Goal: Obtain resource: Obtain resource

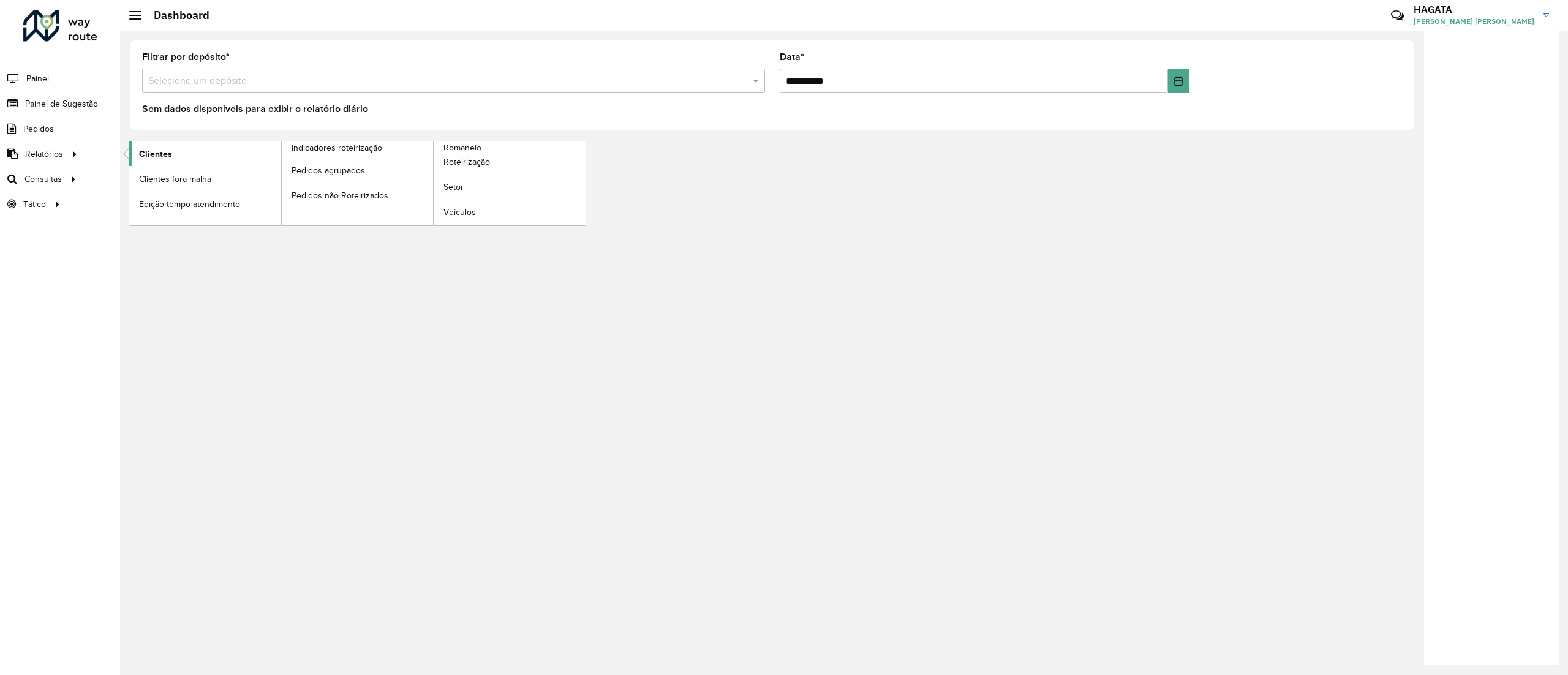
click at [159, 158] on span "Clientes" at bounding box center [156, 154] width 33 height 13
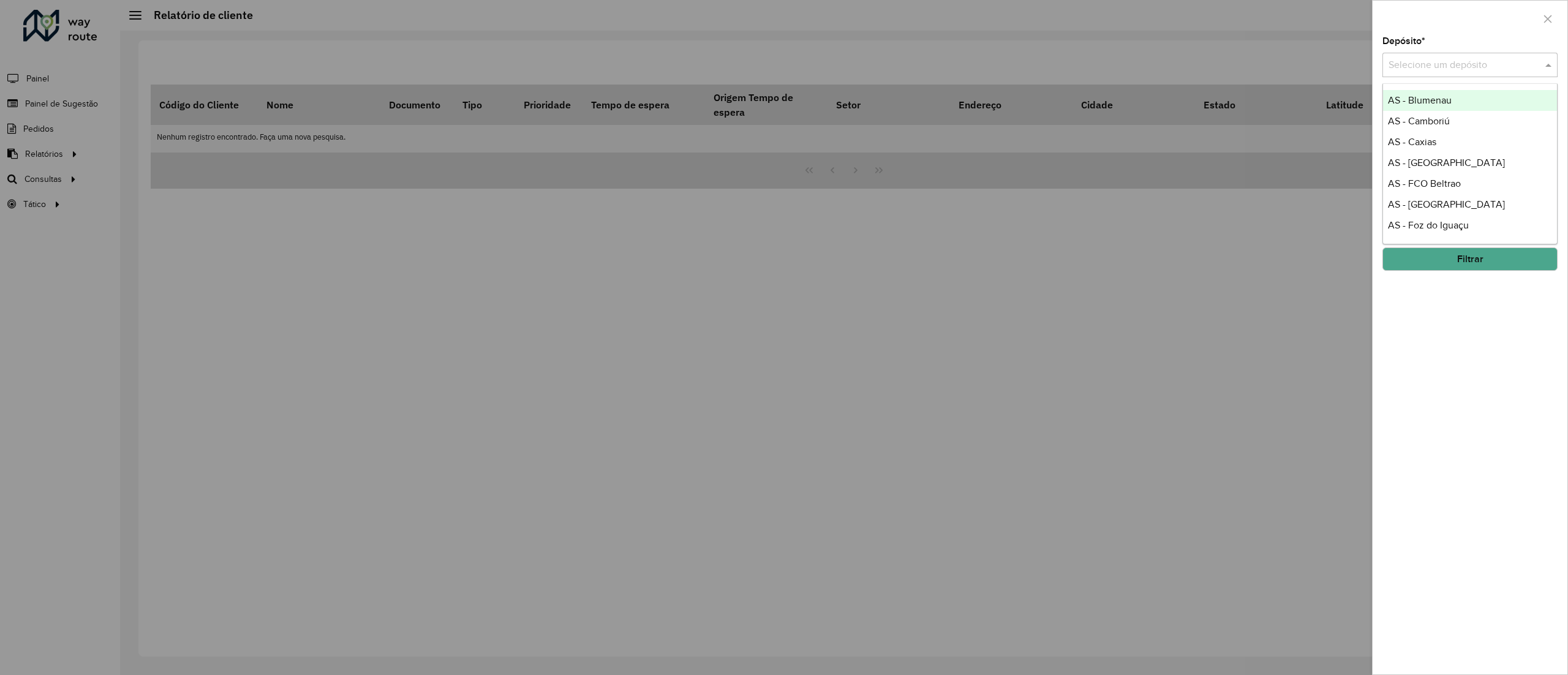
click at [1423, 66] on input "text" at bounding box center [1458, 66] width 139 height 15
type input "**"
click at [1461, 143] on div "CDD [GEOGRAPHIC_DATA]" at bounding box center [1469, 142] width 173 height 21
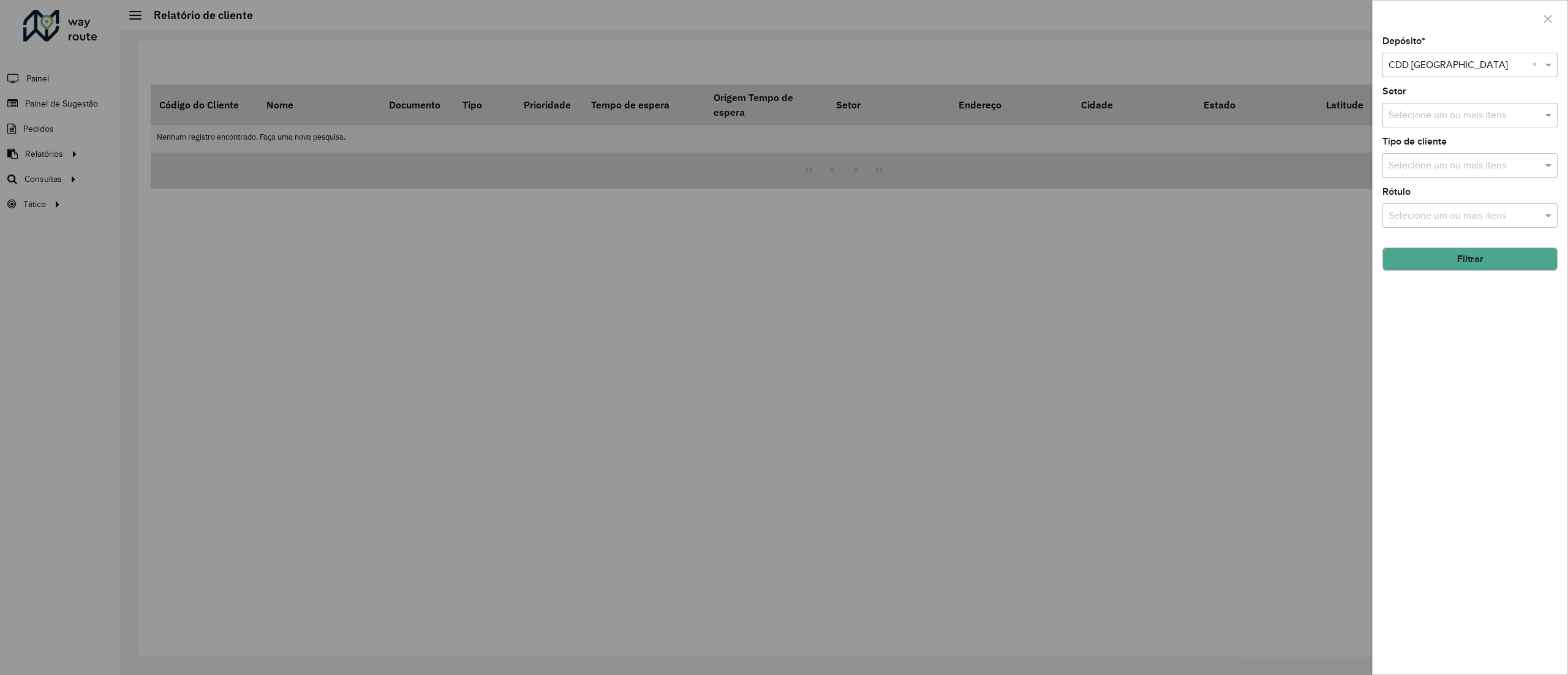
click at [1433, 167] on input "text" at bounding box center [1463, 166] width 157 height 15
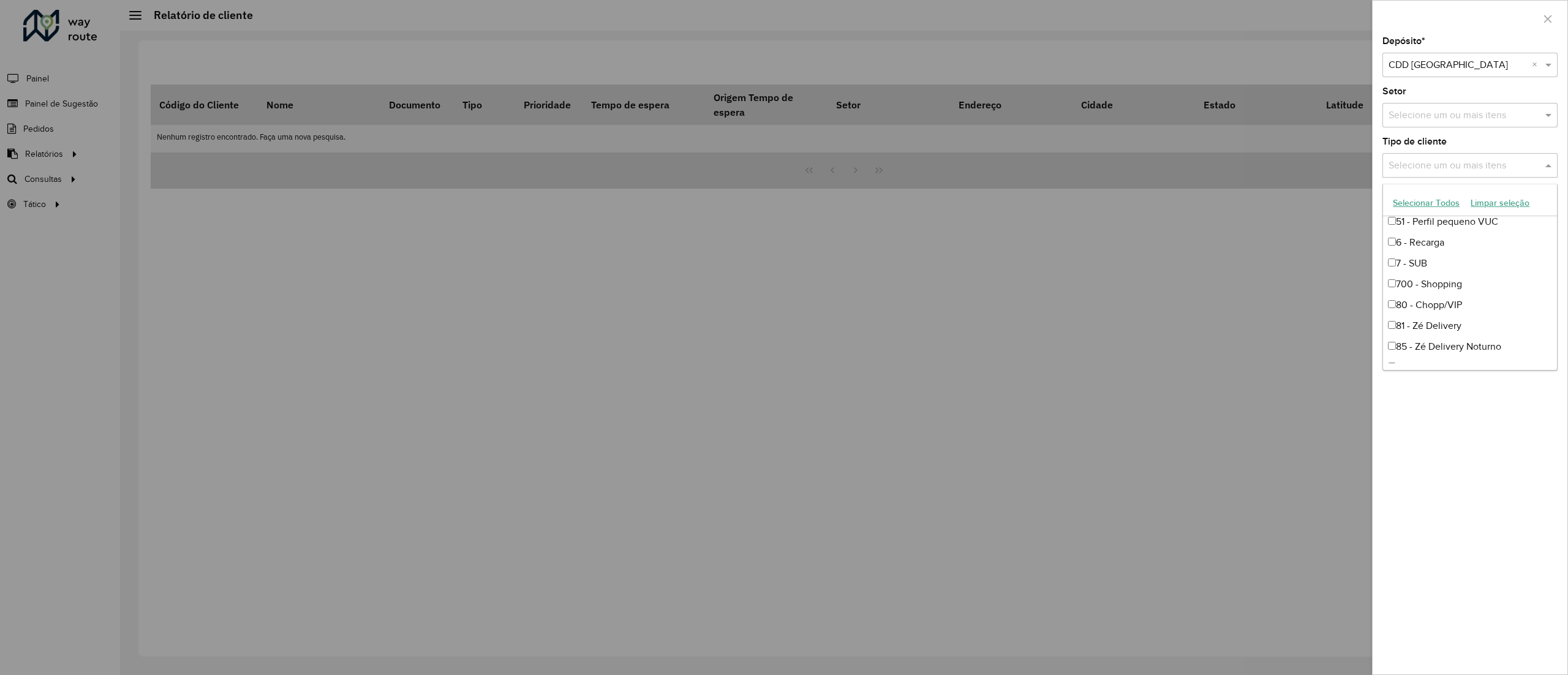
scroll to position [173, 0]
click at [1433, 322] on div "81 - Zé Delivery" at bounding box center [1469, 324] width 173 height 21
click at [1416, 335] on div "85 - Zé Delivery Noturno" at bounding box center [1469, 345] width 173 height 21
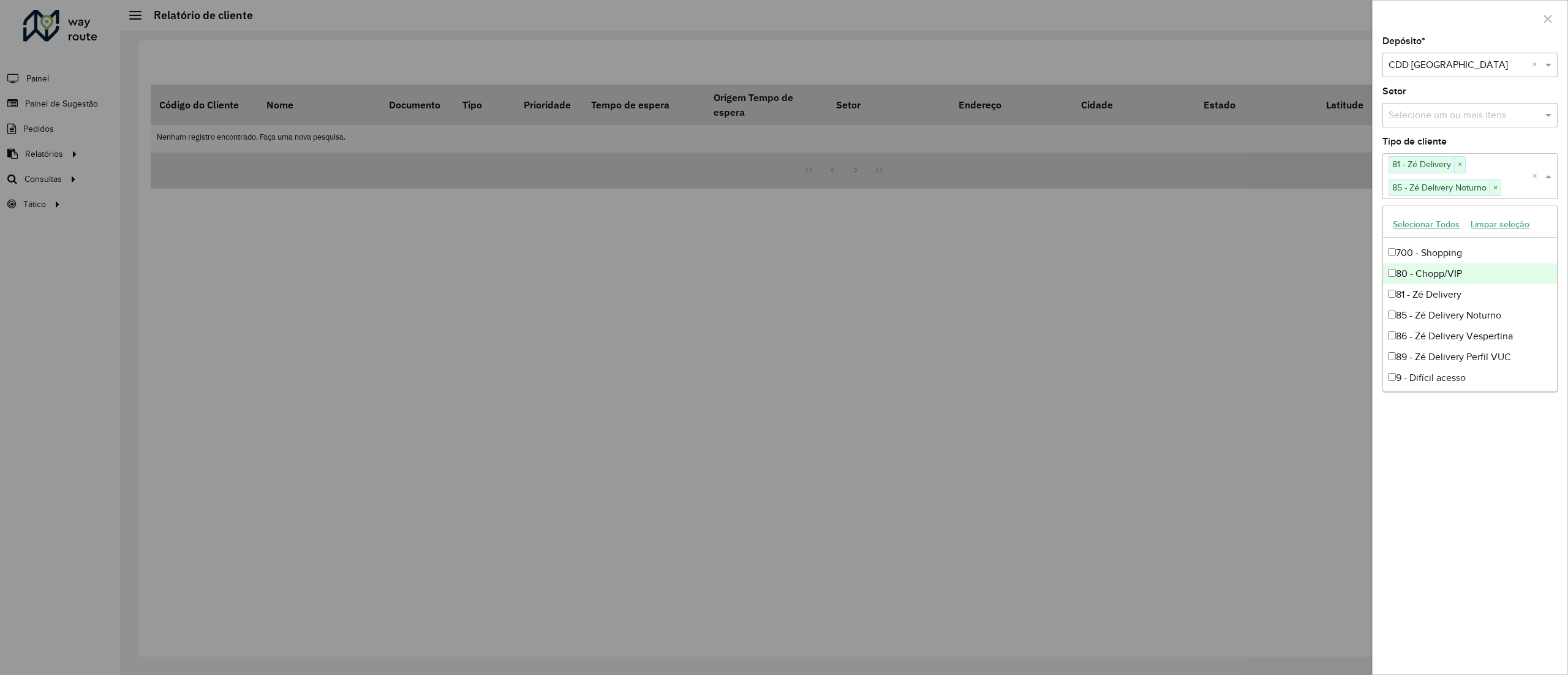
scroll to position [226, 0]
click at [1436, 334] on div "86 - Zé Delivery Vespertina" at bounding box center [1469, 335] width 173 height 21
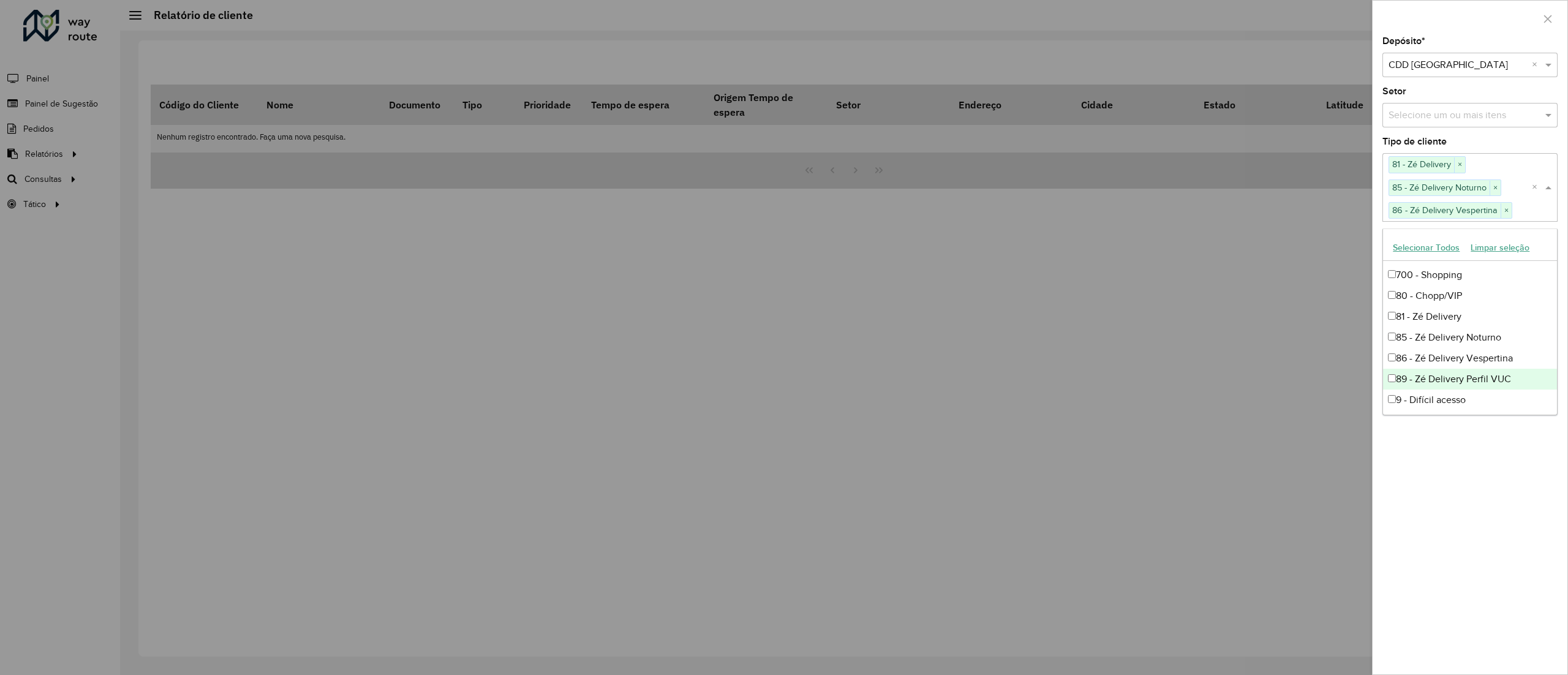
click at [1453, 374] on div "89 - Zé Delivery Perfil VUC" at bounding box center [1469, 379] width 173 height 21
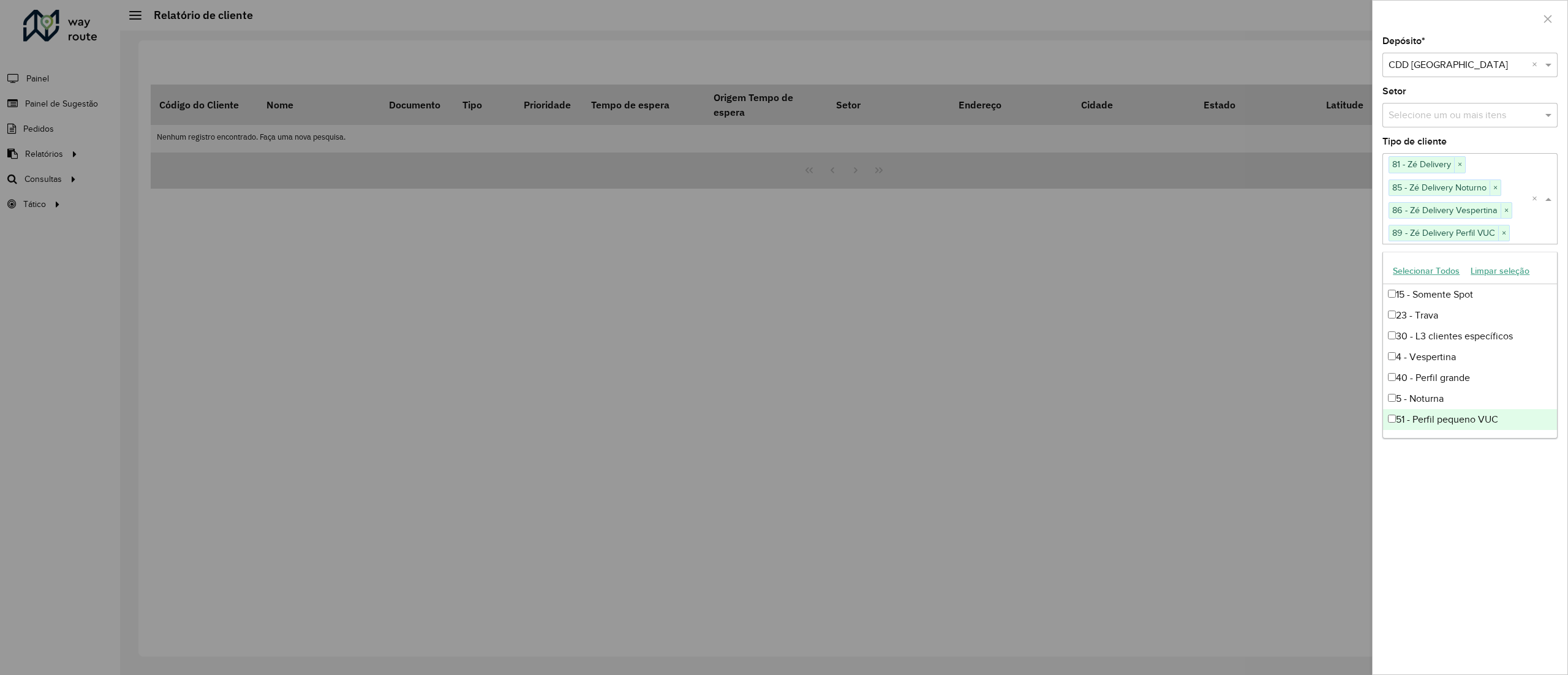
click at [1463, 489] on div "Depósito * Selecione um depósito × CDD [GEOGRAPHIC_DATA] × Setor Selecione um o…" at bounding box center [1469, 356] width 195 height 638
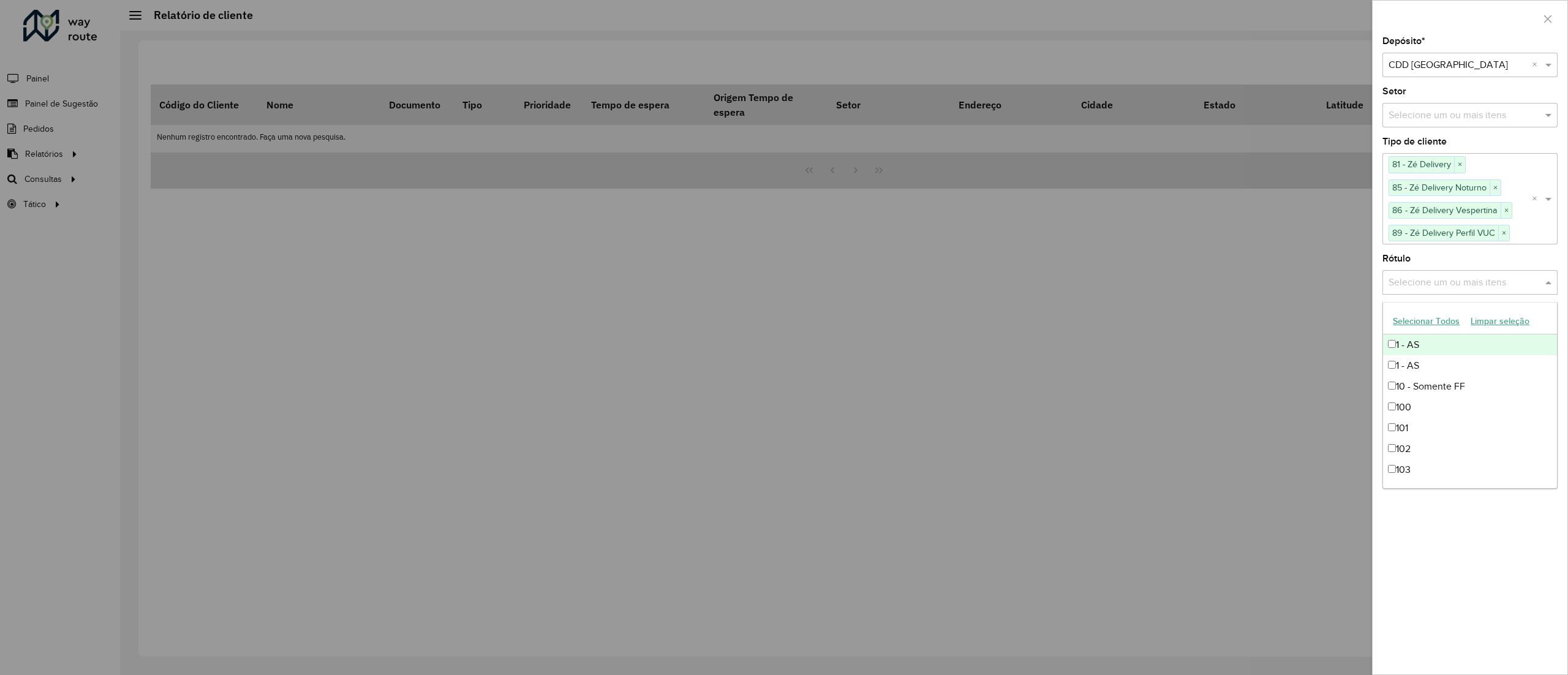
click at [1446, 284] on input "text" at bounding box center [1463, 283] width 157 height 15
click at [1461, 512] on div "Depósito * Selecione um depósito × CDD [GEOGRAPHIC_DATA] × Setor Selecione um o…" at bounding box center [1469, 356] width 195 height 638
click at [1471, 326] on button "Filtrar" at bounding box center [1470, 326] width 175 height 23
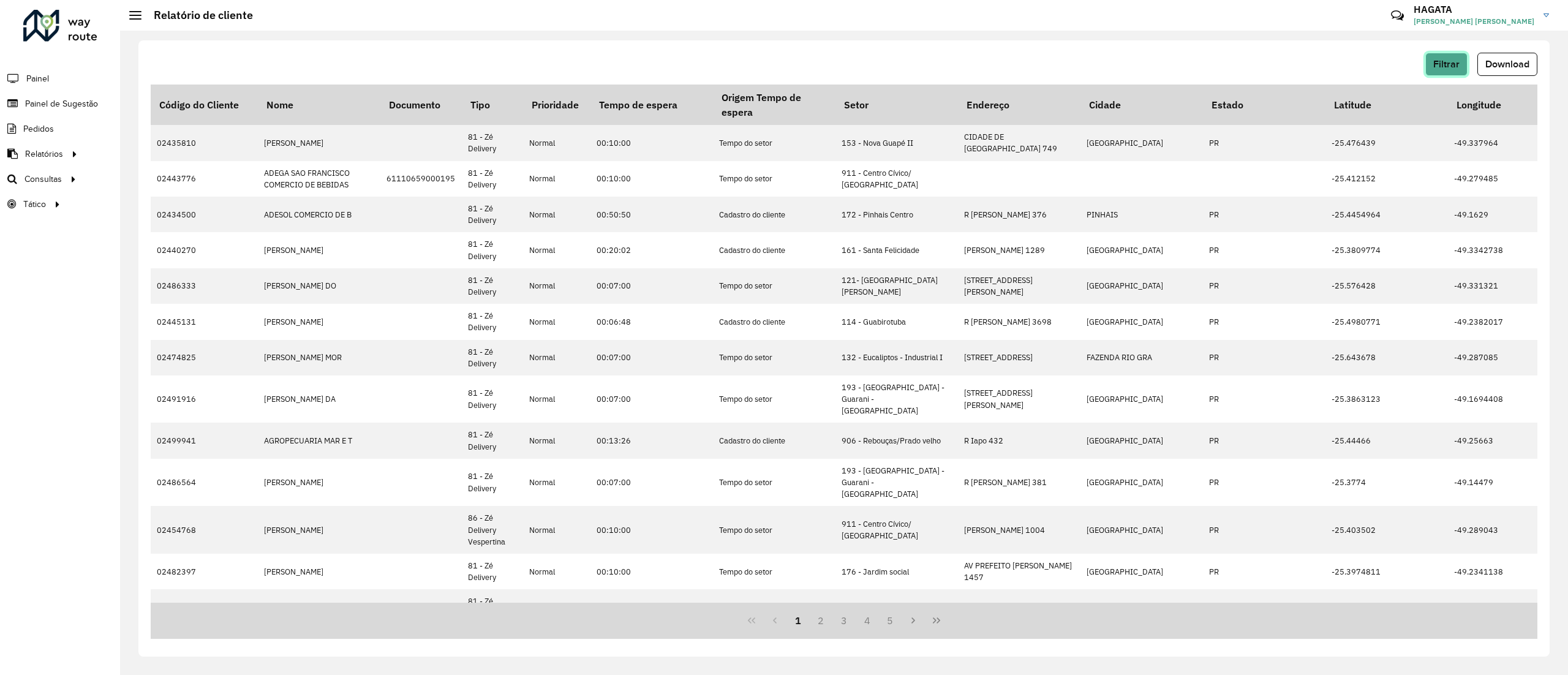
click at [1446, 54] on button "Filtrar" at bounding box center [1446, 65] width 42 height 23
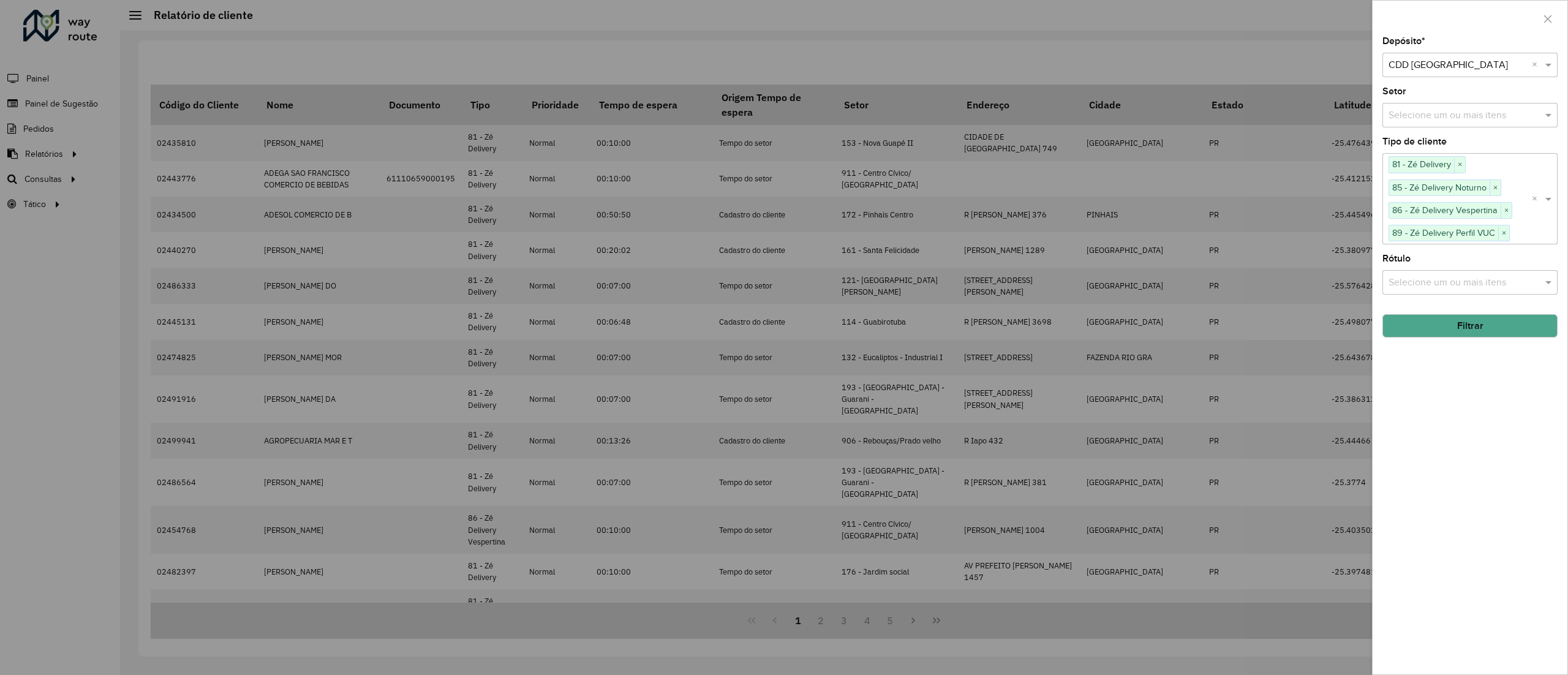
click at [1302, 60] on div at bounding box center [784, 337] width 1568 height 675
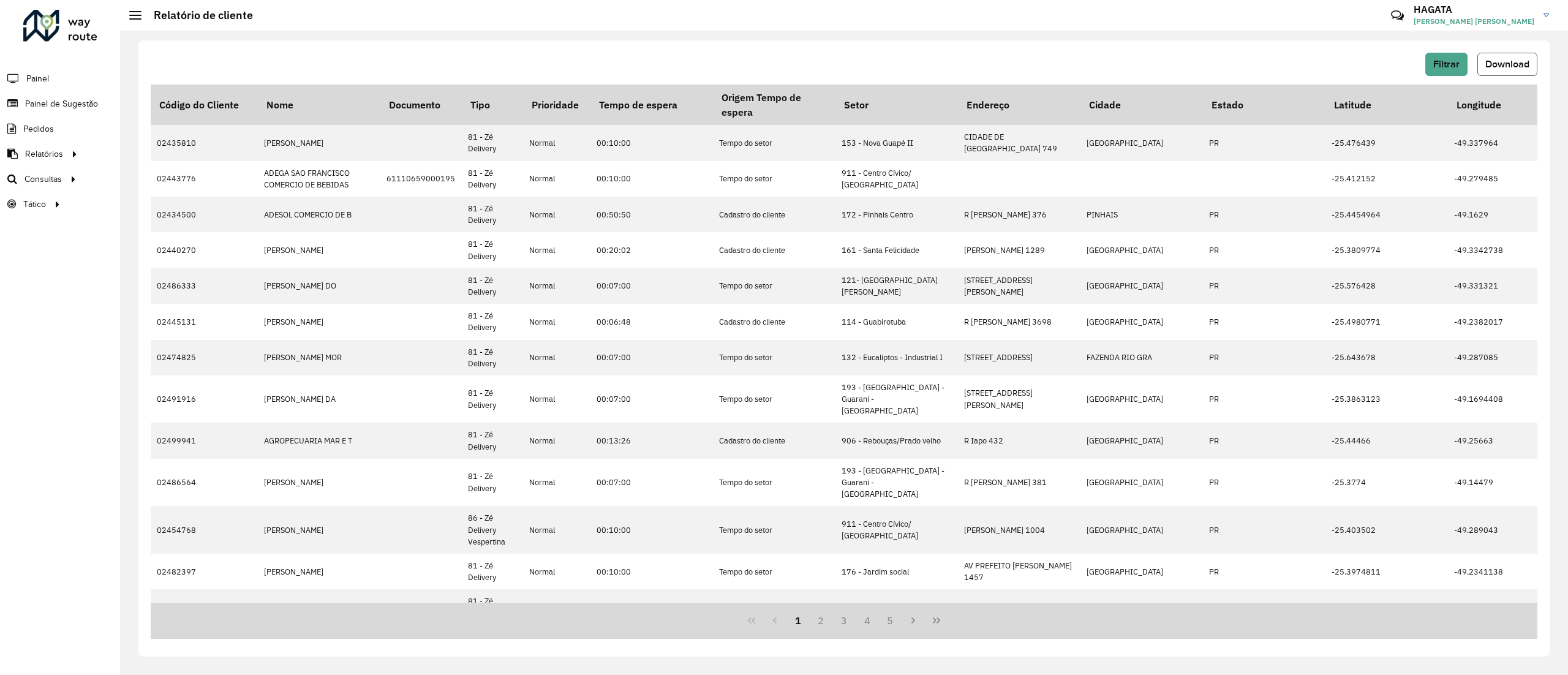
click at [1509, 71] on button "Download" at bounding box center [1507, 65] width 60 height 23
click at [1448, 65] on span "Filtrar" at bounding box center [1446, 64] width 26 height 10
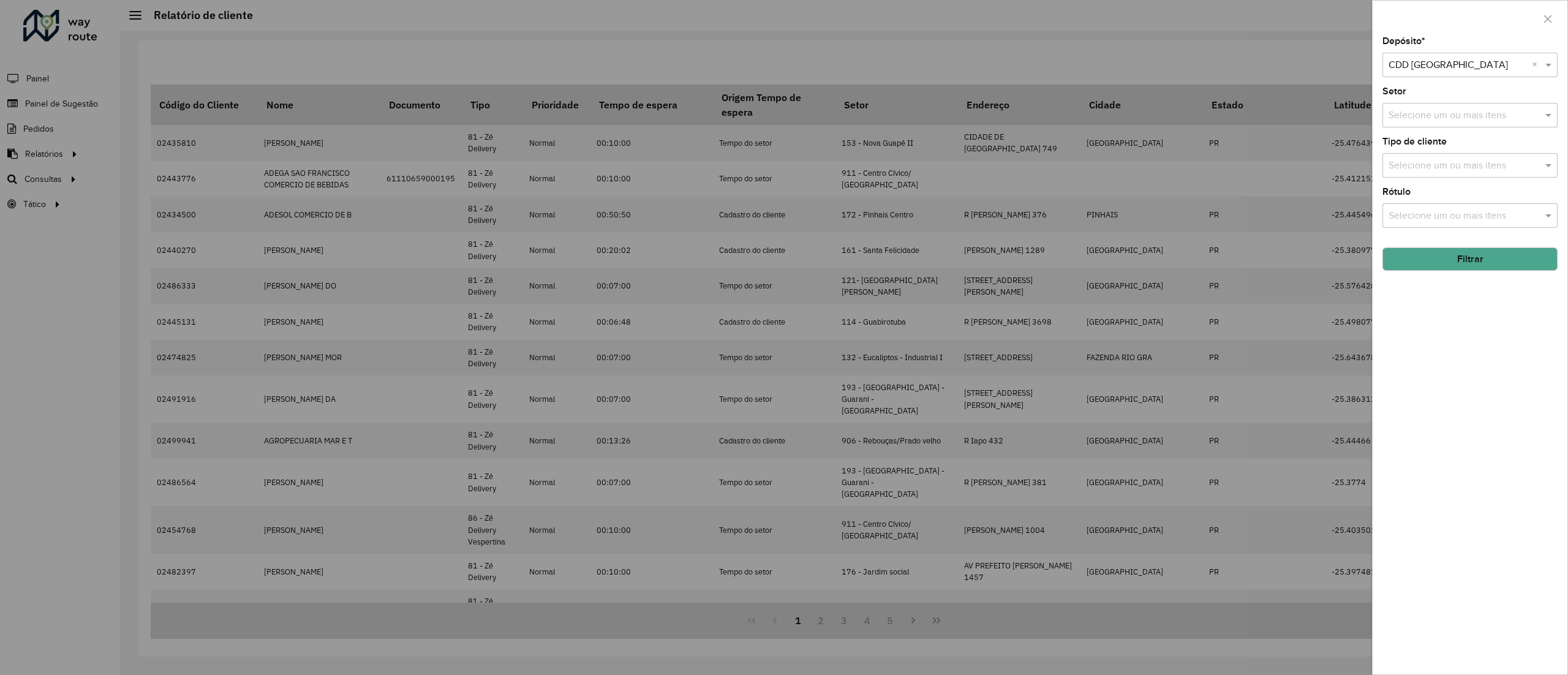
click at [1464, 258] on button "Filtrar" at bounding box center [1470, 259] width 175 height 23
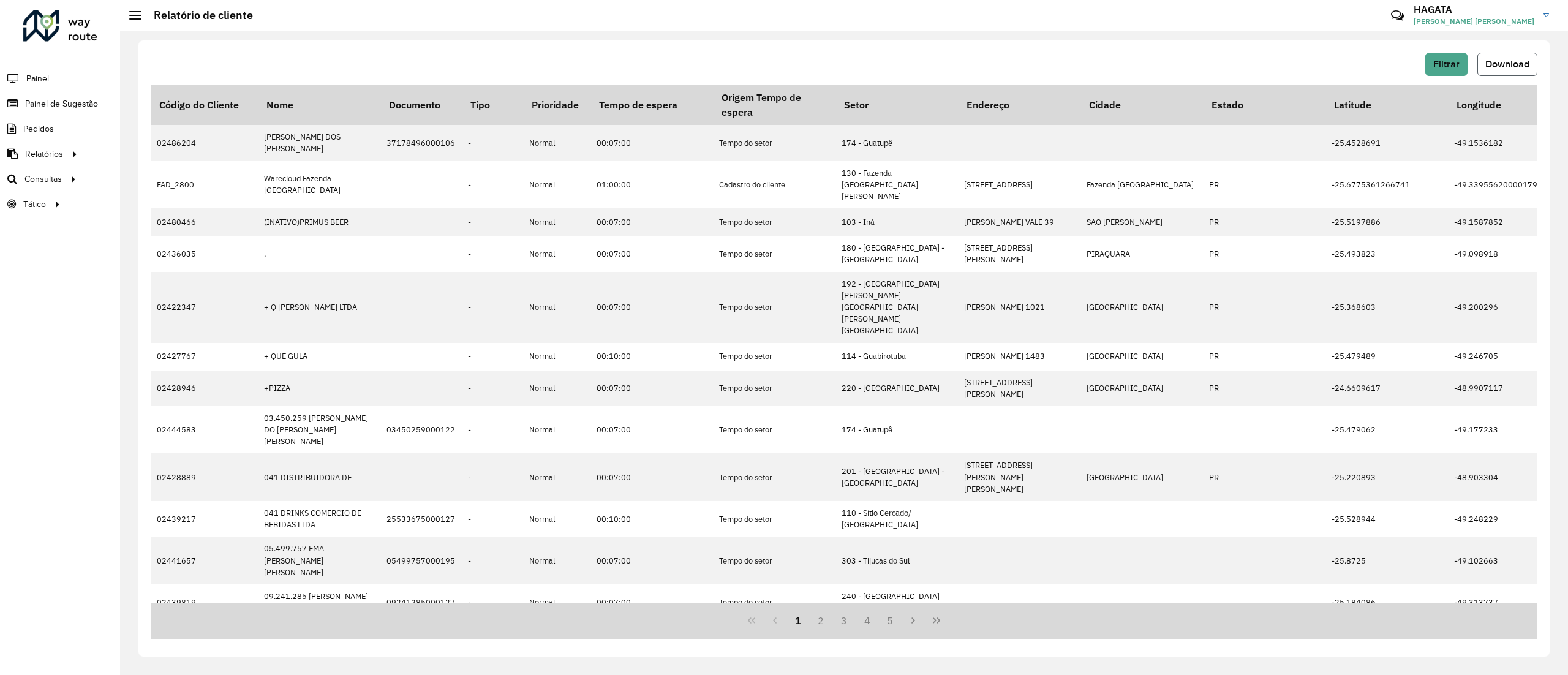
click at [1507, 56] on button "Download" at bounding box center [1507, 65] width 60 height 23
